Goal: Find specific page/section: Find specific page/section

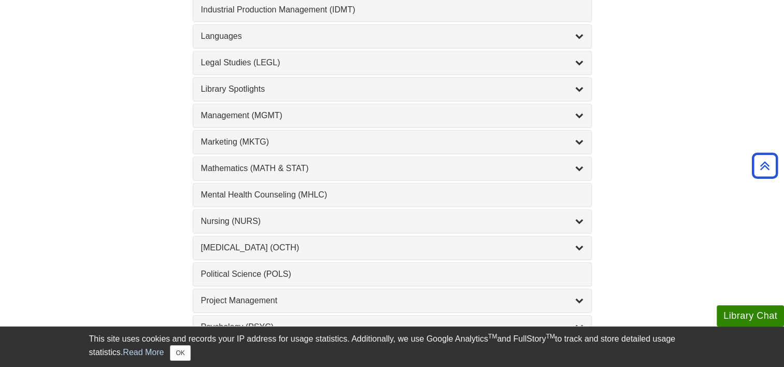
scroll to position [881, 0]
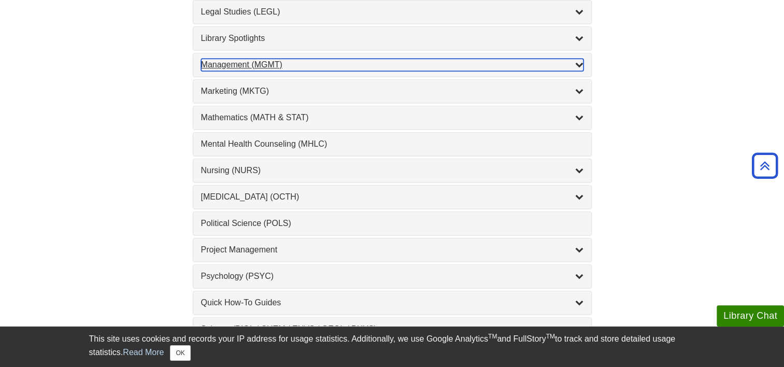
click at [263, 66] on div "Management (MGMT) , 9 guides" at bounding box center [392, 65] width 383 height 12
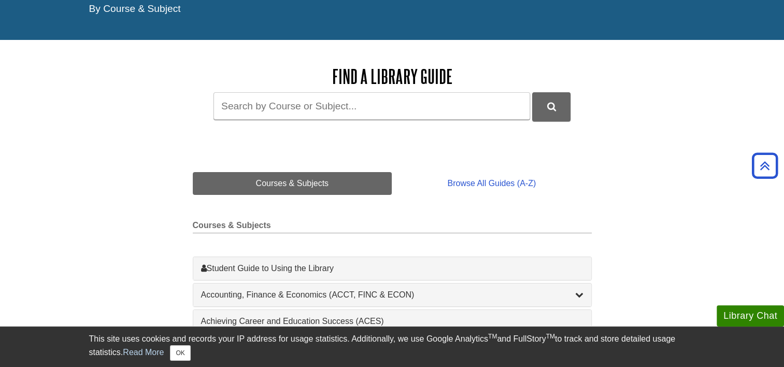
scroll to position [0, 0]
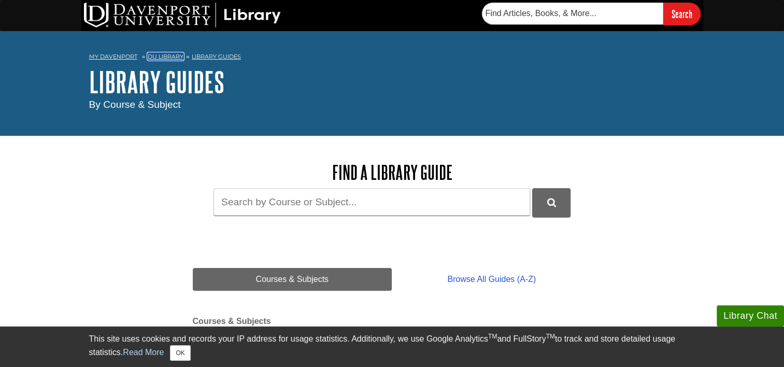
click at [158, 56] on link "DU Library" at bounding box center [166, 56] width 36 height 7
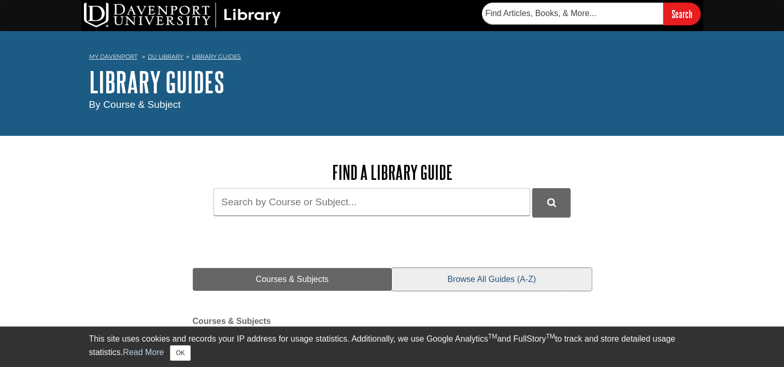
click at [487, 284] on link "Browse All Guides (A-Z)" at bounding box center [492, 279] width 200 height 23
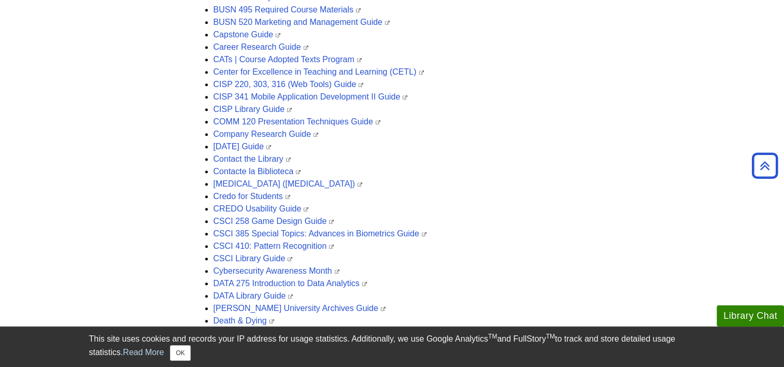
scroll to position [570, 0]
